Goal: Information Seeking & Learning: Learn about a topic

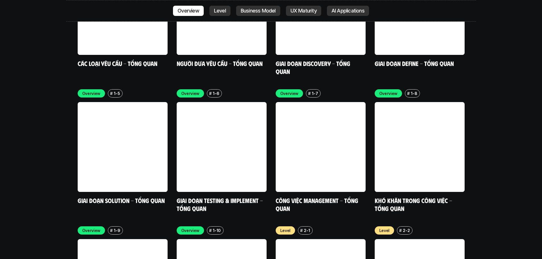
scroll to position [1785, 0]
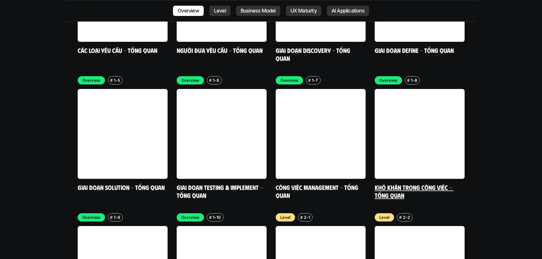
click at [310, 184] on link "Khó khăn trong công việc - Tổng quan" at bounding box center [414, 192] width 79 height 16
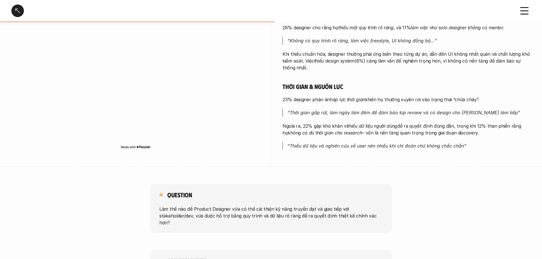
scroll to position [456, 0]
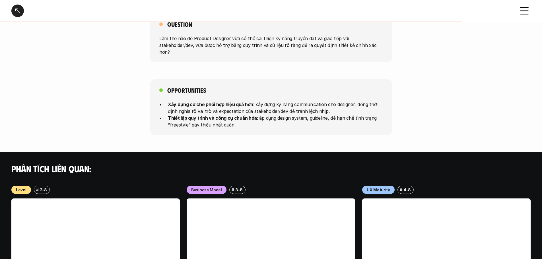
click at [25, 14] on div "Khó khăn trong công việc - Tổng quan" at bounding box center [261, 11] width 500 height 13
click at [17, 12] on div at bounding box center [17, 11] width 13 height 13
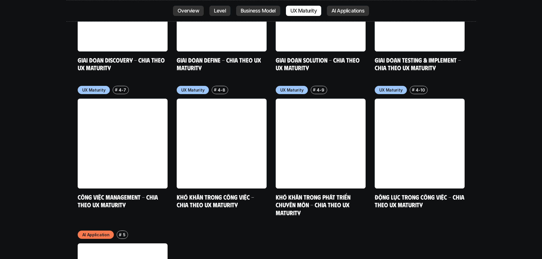
scroll to position [2883, 0]
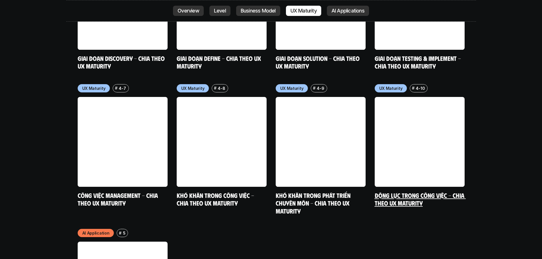
click at [310, 192] on link "Động lực trong công việc - Chia theo UX Maturity" at bounding box center [420, 200] width 91 height 16
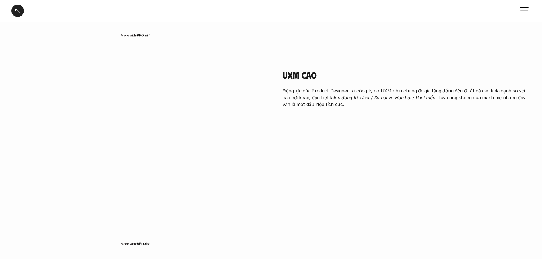
scroll to position [655, 0]
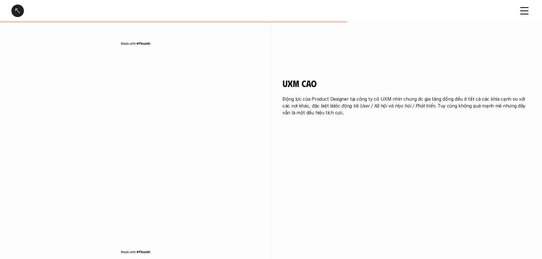
click at [310, 152] on div "UXM Cao Động lực của Product Designer tại công ty có UXM nhìn chung đc gia tăng…" at bounding box center [271, 168] width 520 height 209
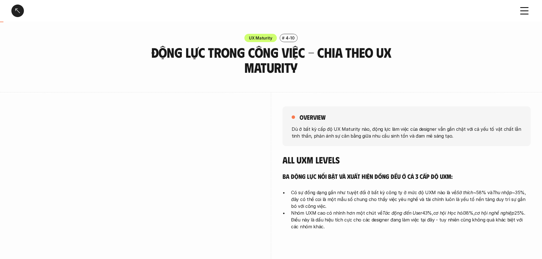
scroll to position [0, 0]
click at [19, 13] on div at bounding box center [17, 11] width 13 height 13
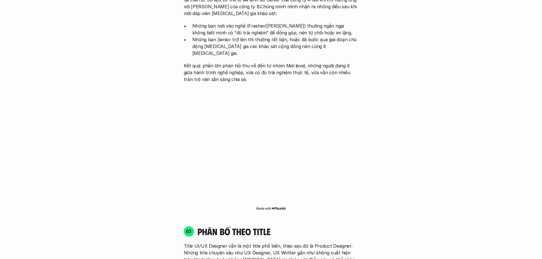
scroll to position [650, 0]
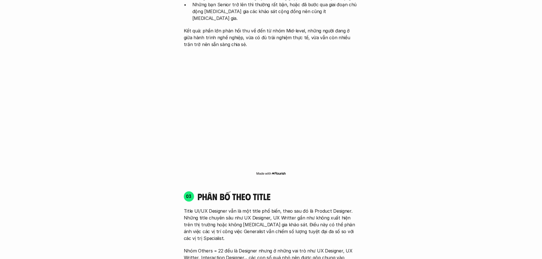
scroll to position [678, 0]
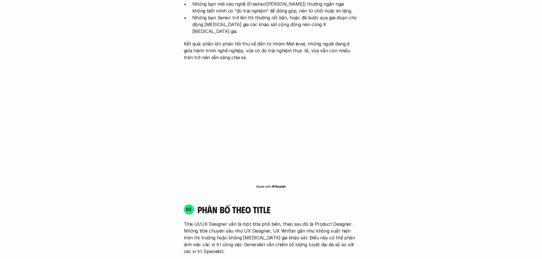
click at [310, 136] on div "01 Phân bố theo background 03 nhóm ngành chính của những người [MEDICAL_DATA] g…" at bounding box center [271, 250] width 364 height 1041
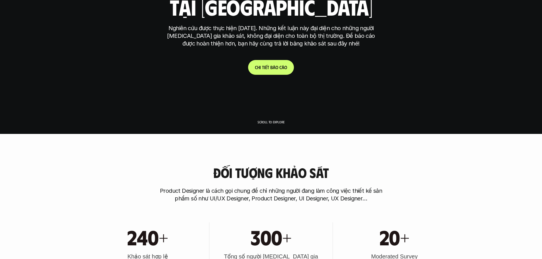
scroll to position [199, 0]
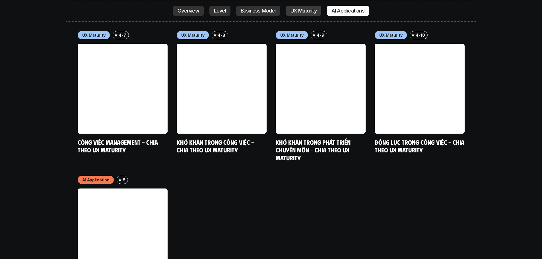
scroll to position [2912, 0]
